Goal: Task Accomplishment & Management: Manage account settings

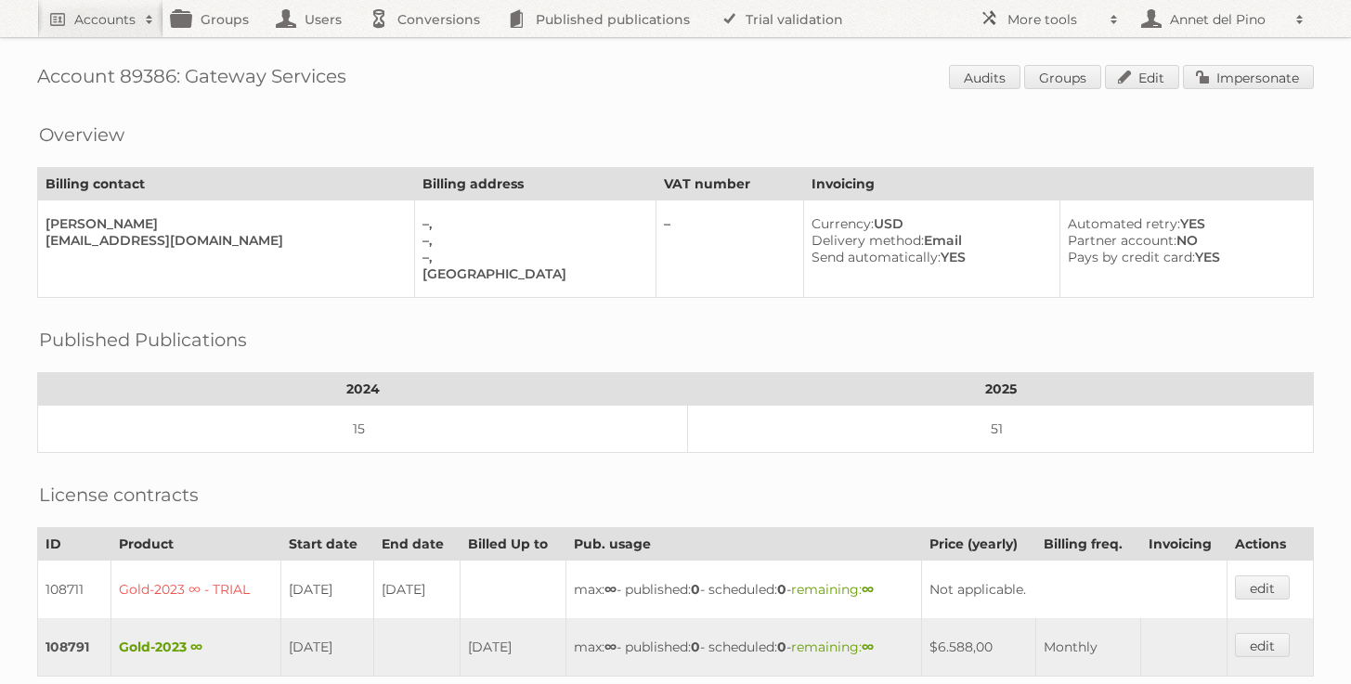
click at [1289, 72] on link "Impersonate" at bounding box center [1248, 77] width 131 height 24
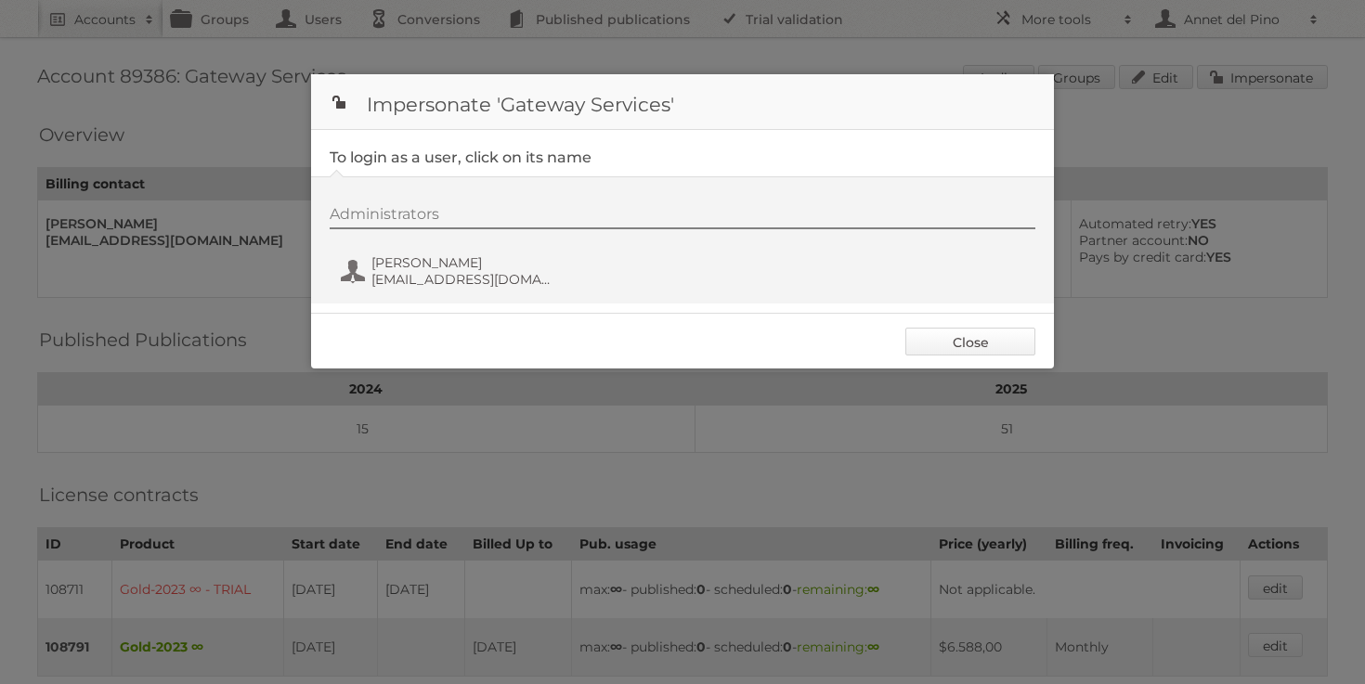
click at [948, 338] on link "Close" at bounding box center [970, 342] width 130 height 28
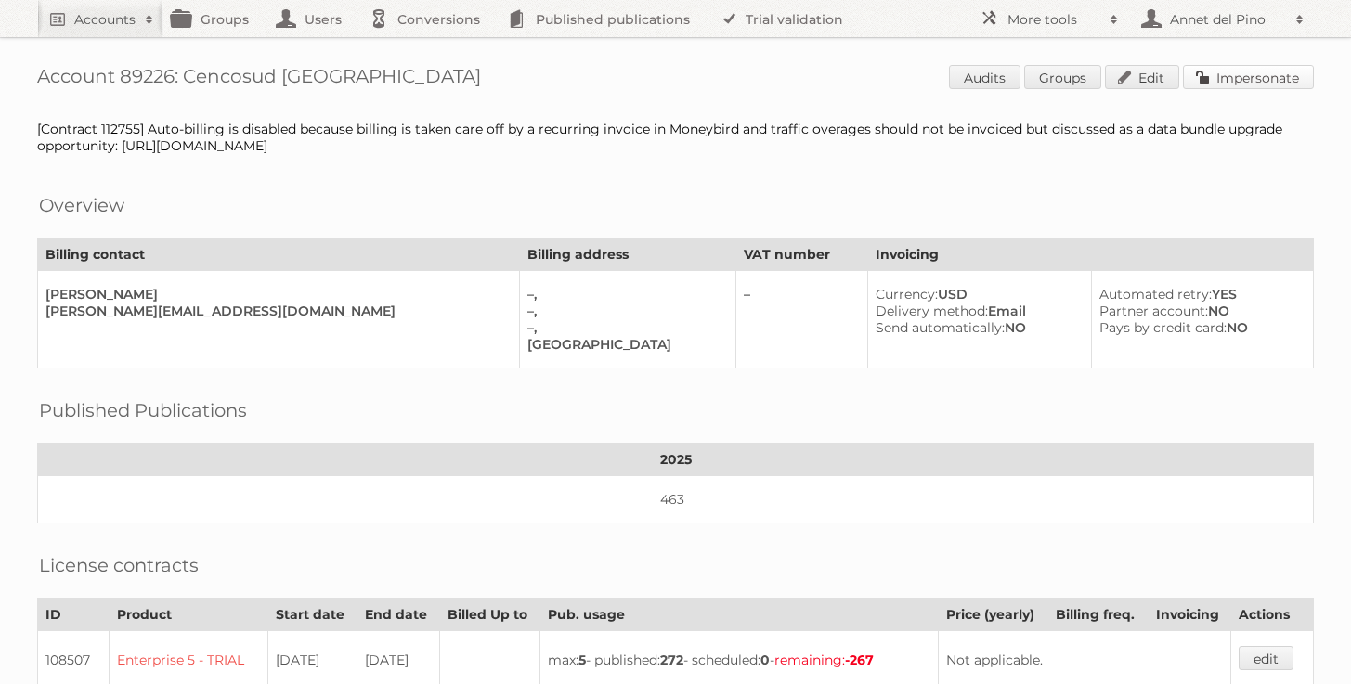
click at [1267, 73] on link "Impersonate" at bounding box center [1248, 77] width 131 height 24
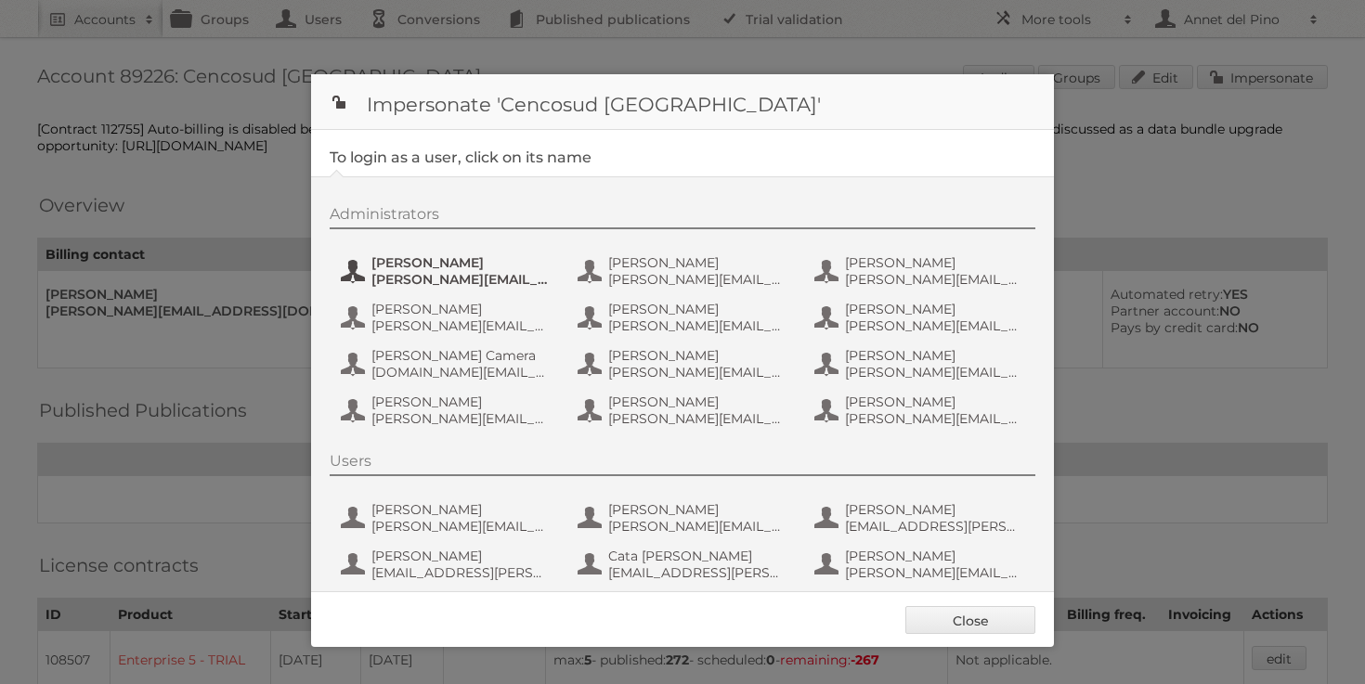
click at [440, 276] on span "[PERSON_NAME][EMAIL_ADDRESS][PERSON_NAME][DOMAIN_NAME]" at bounding box center [461, 279] width 180 height 17
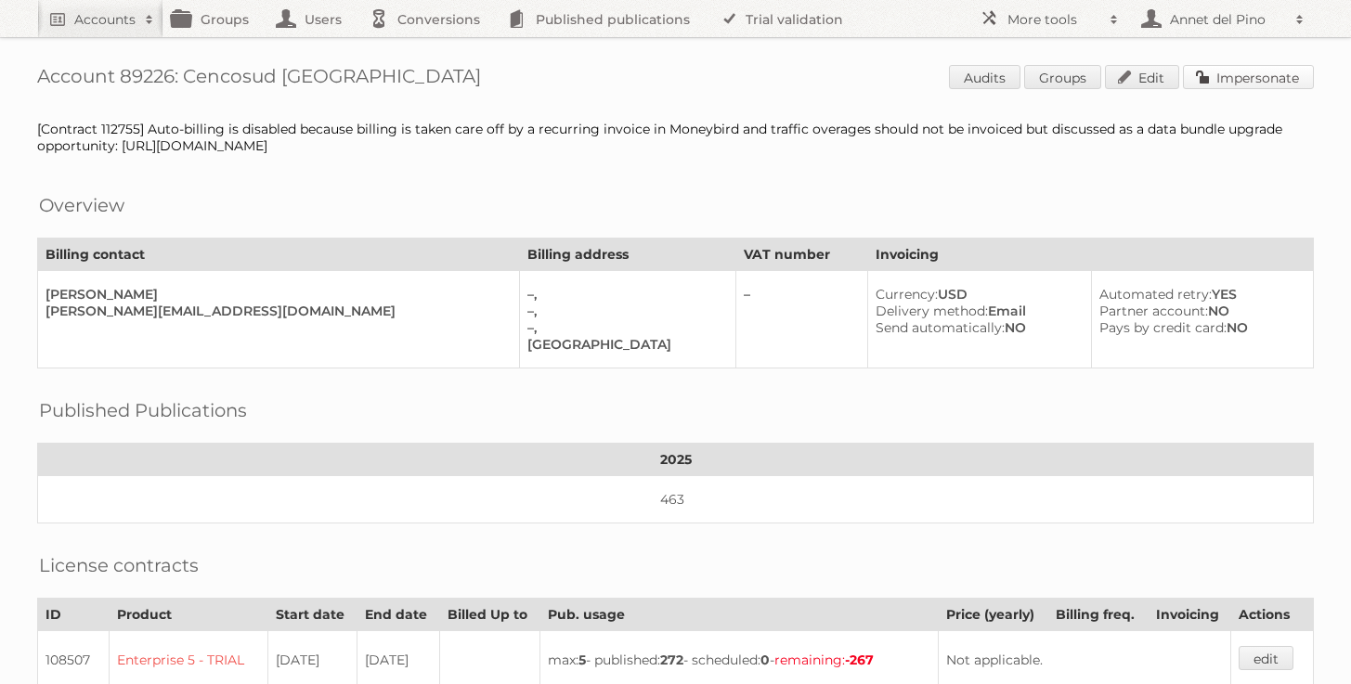
click at [1281, 71] on link "Impersonate" at bounding box center [1248, 77] width 131 height 24
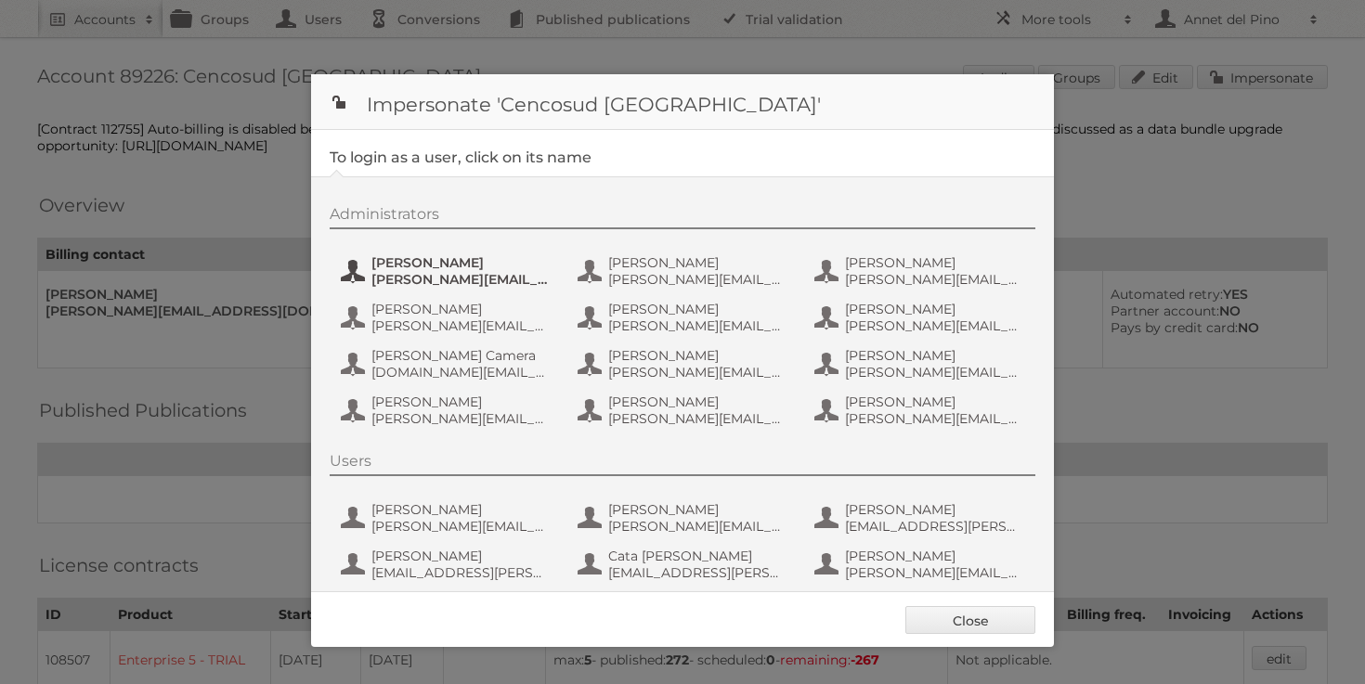
click at [512, 265] on span "[PERSON_NAME]" at bounding box center [461, 262] width 180 height 17
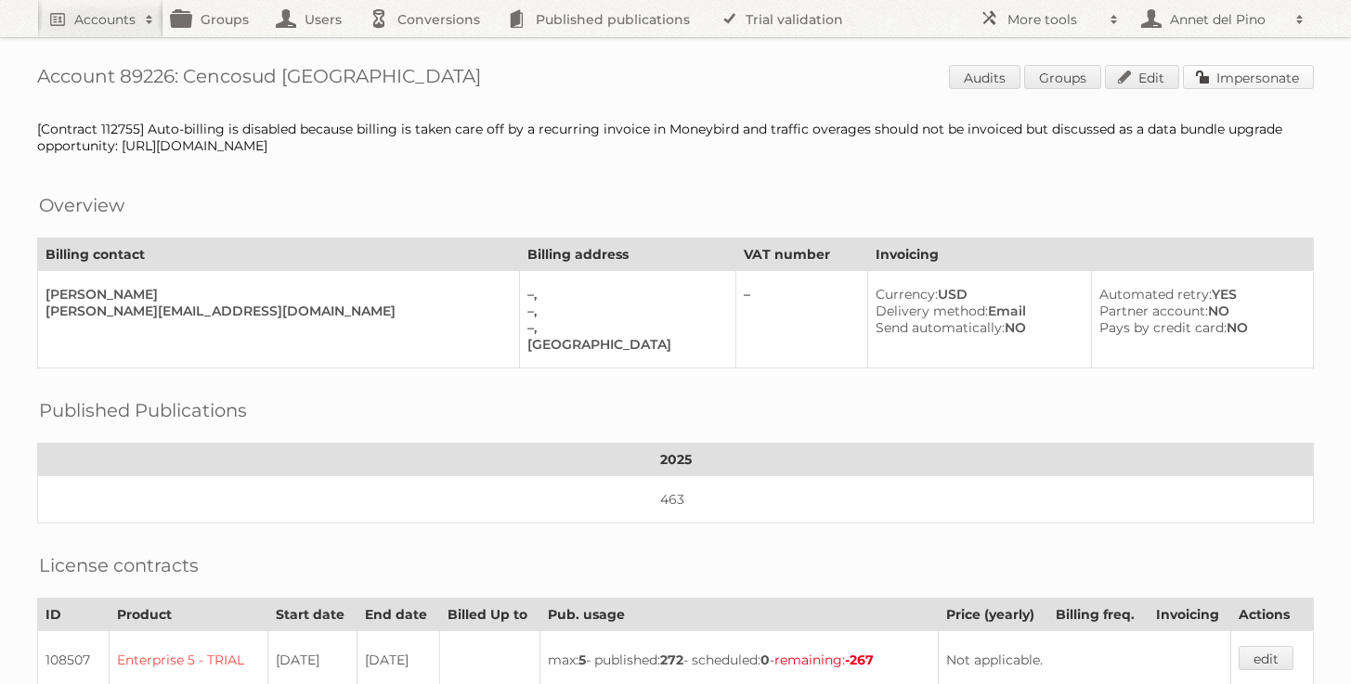
click at [1254, 76] on link "Impersonate" at bounding box center [1248, 77] width 131 height 24
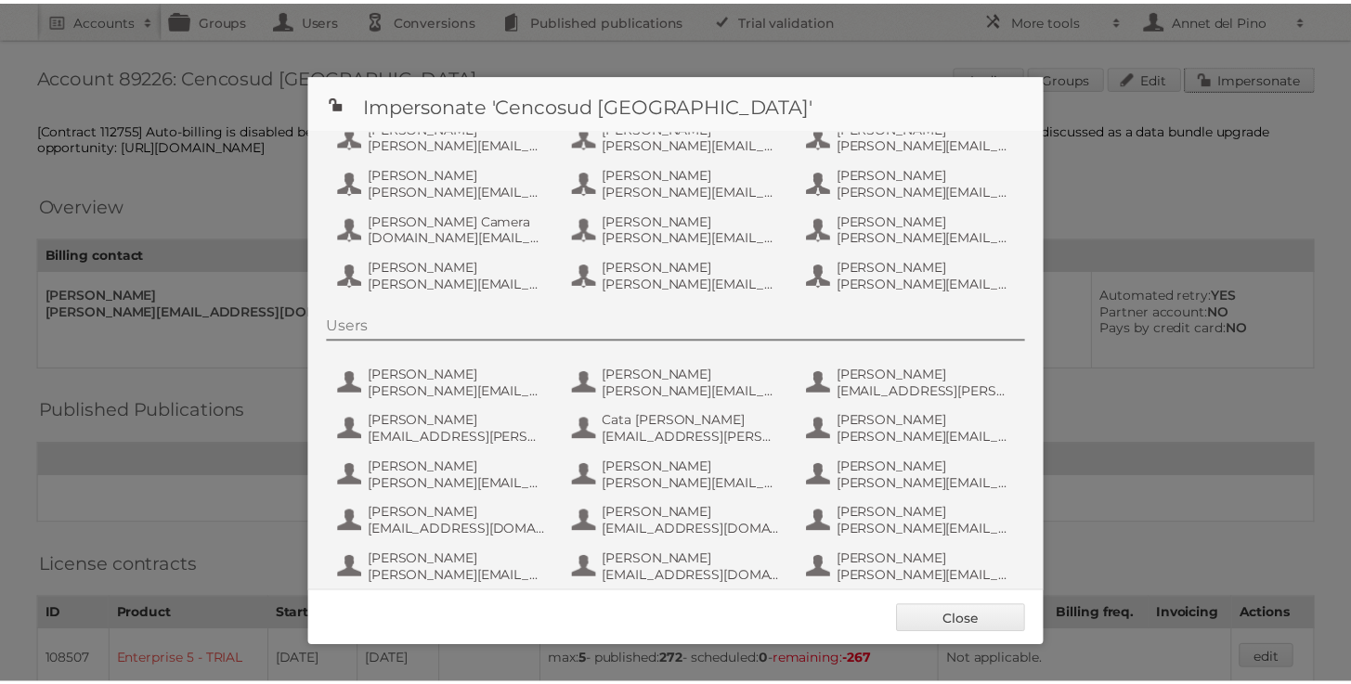
scroll to position [186, 0]
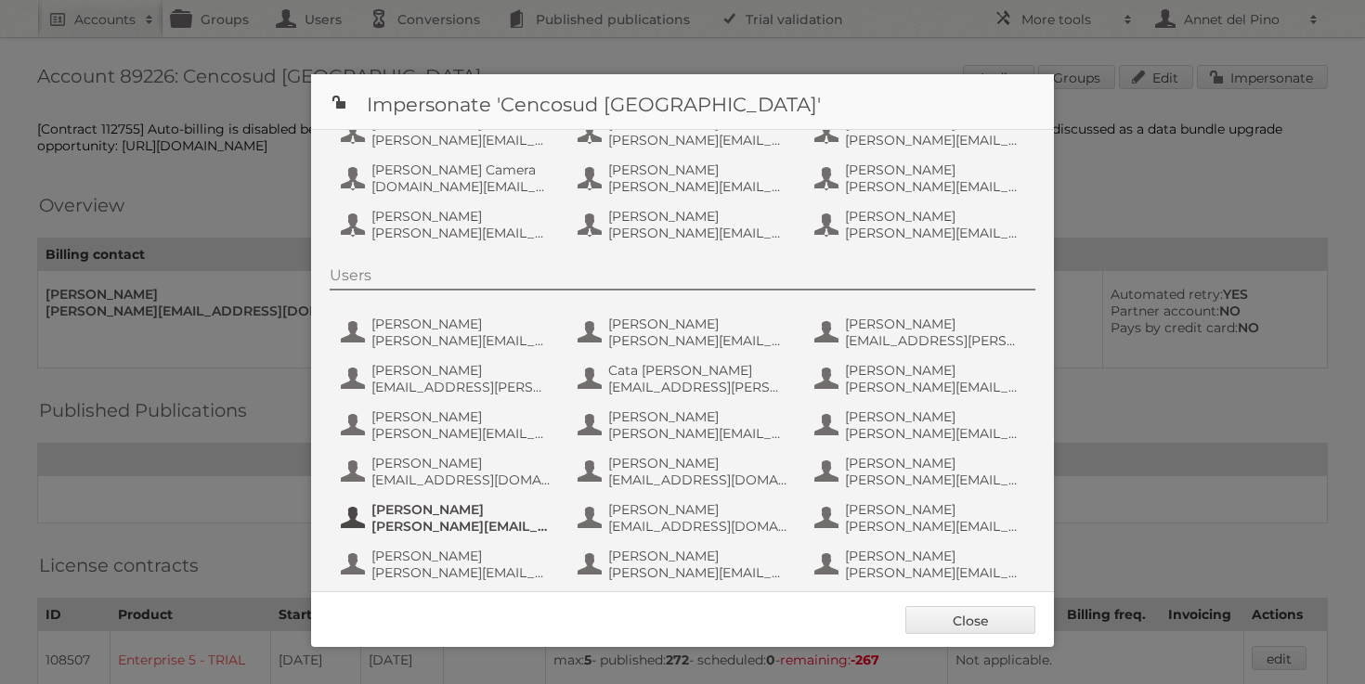
click at [477, 517] on span "[PERSON_NAME]" at bounding box center [461, 509] width 180 height 17
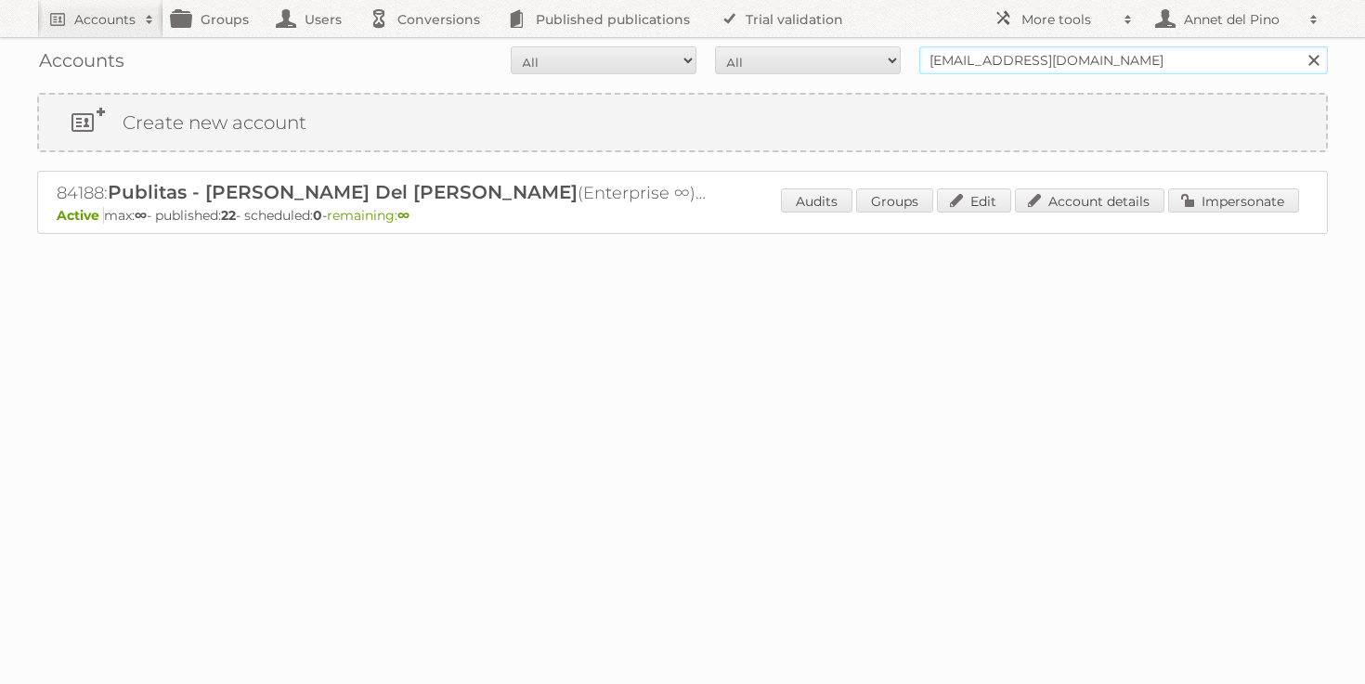
click at [1133, 67] on input "annet@publitas.com" at bounding box center [1123, 60] width 409 height 28
type input "midocean"
click at [1299, 46] on input "Search" at bounding box center [1313, 60] width 28 height 28
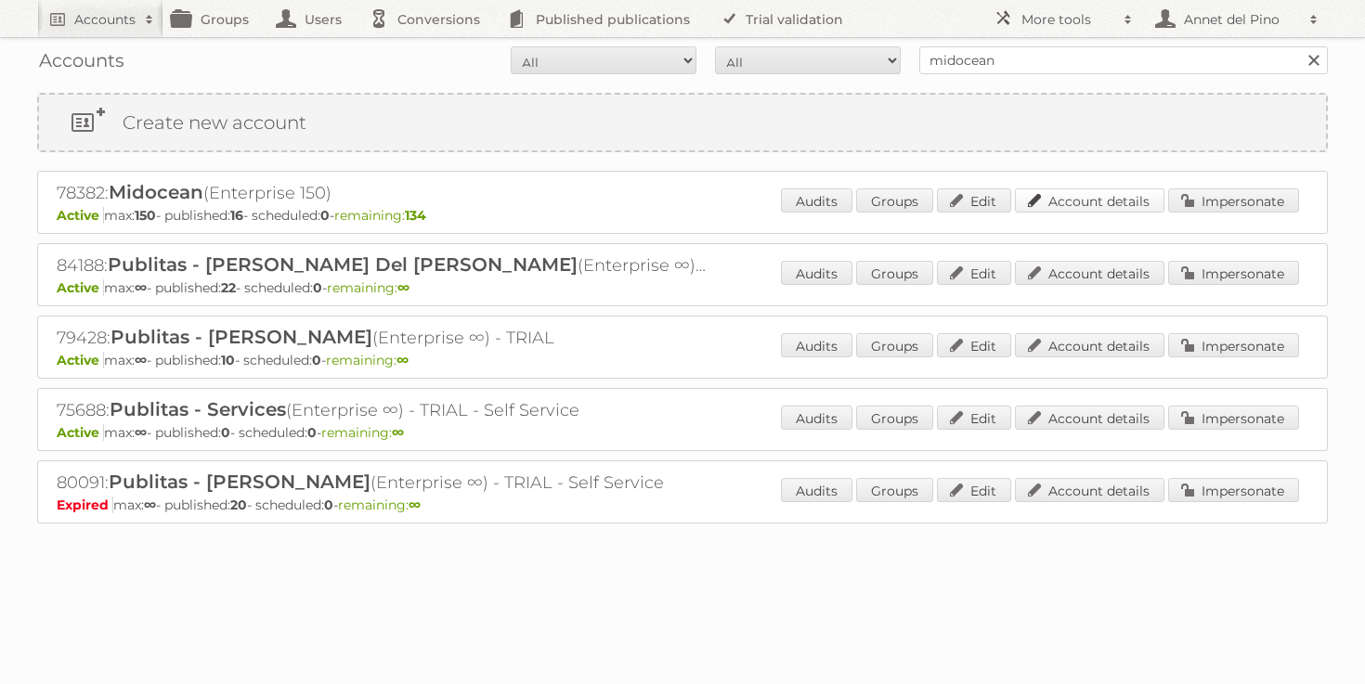
click at [1095, 207] on link "Account details" at bounding box center [1089, 200] width 149 height 24
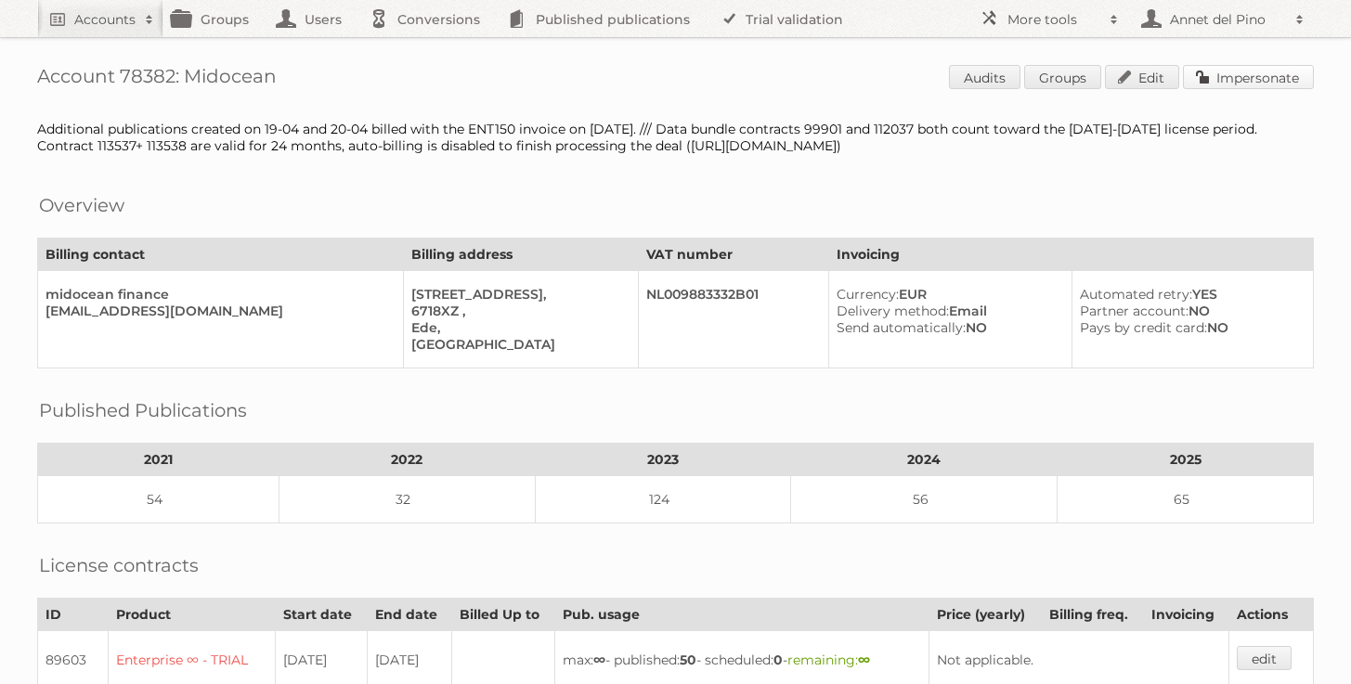
click at [1240, 76] on link "Impersonate" at bounding box center [1248, 77] width 131 height 24
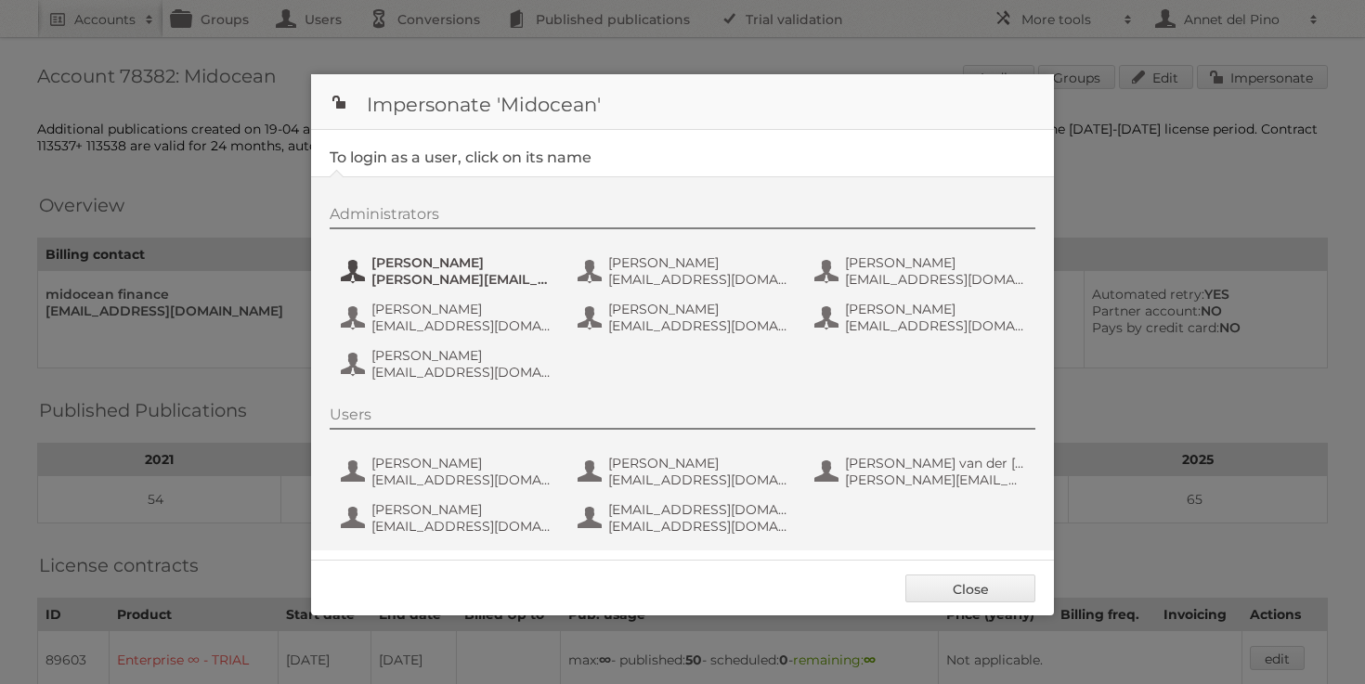
click at [396, 273] on span "[PERSON_NAME][EMAIL_ADDRESS][DOMAIN_NAME]" at bounding box center [461, 279] width 180 height 17
